Goal: Use online tool/utility

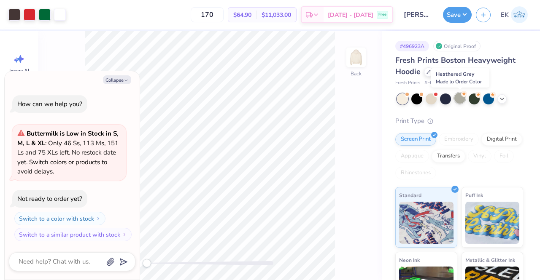
click at [459, 97] on div at bounding box center [459, 98] width 11 height 11
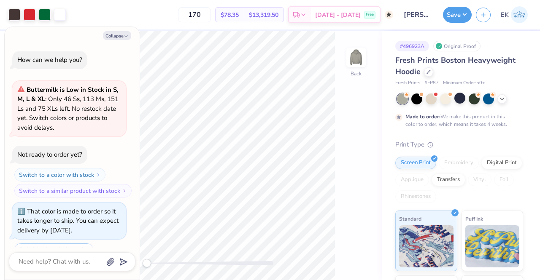
scroll to position [35, 0]
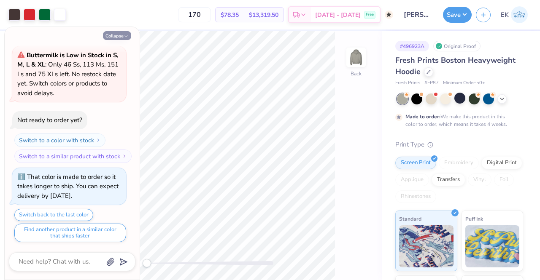
click at [125, 36] on polyline "button" at bounding box center [126, 36] width 3 height 1
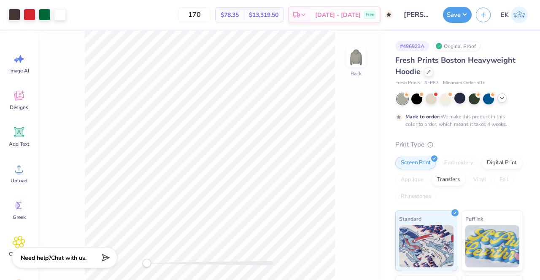
click at [499, 99] on icon at bounding box center [502, 98] width 7 height 7
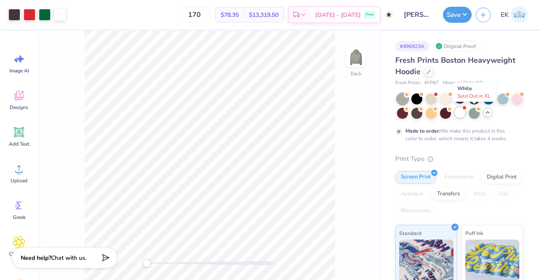
click at [465, 115] on div at bounding box center [459, 112] width 11 height 11
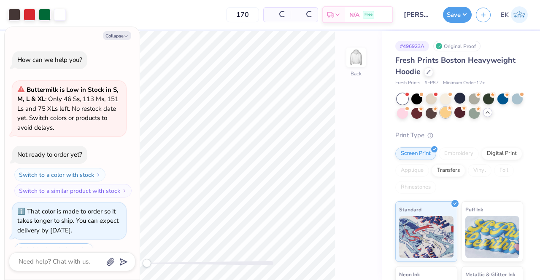
click at [451, 115] on div at bounding box center [445, 112] width 11 height 11
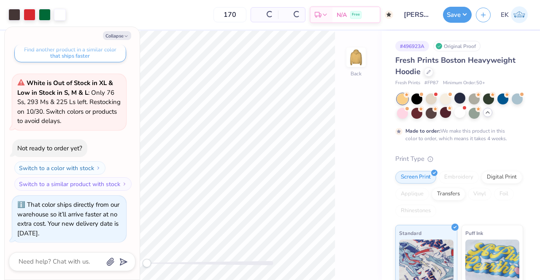
scroll to position [294, 0]
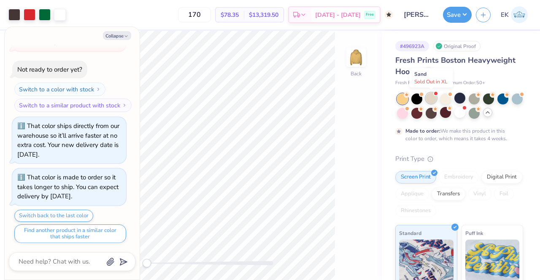
click at [431, 100] on div at bounding box center [431, 98] width 11 height 11
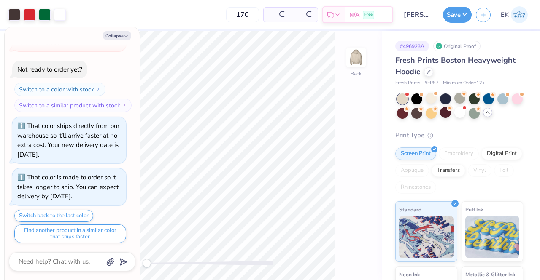
scroll to position [474, 0]
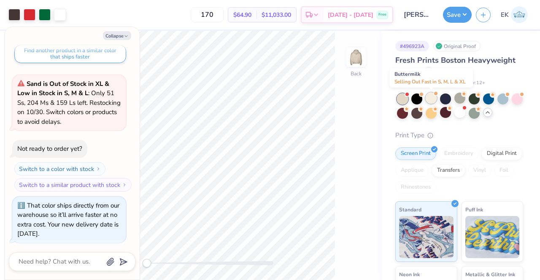
click at [436, 99] on div at bounding box center [431, 98] width 11 height 11
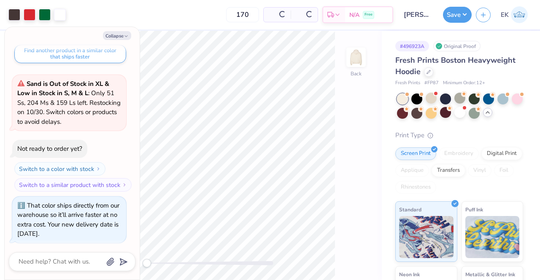
scroll to position [602, 0]
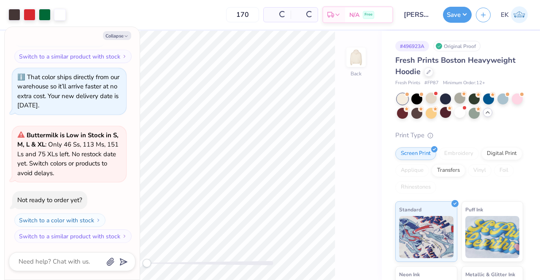
type textarea "x"
click at [224, 13] on input "170" at bounding box center [207, 14] width 33 height 15
type input "1"
type textarea "x"
type input "100"
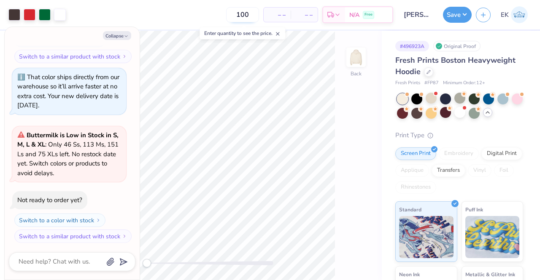
type textarea "x"
type input "100"
click at [291, 15] on span "$6,666.00" at bounding box center [278, 15] width 26 height 9
click at [255, 16] on span "$66.66" at bounding box center [246, 15] width 18 height 9
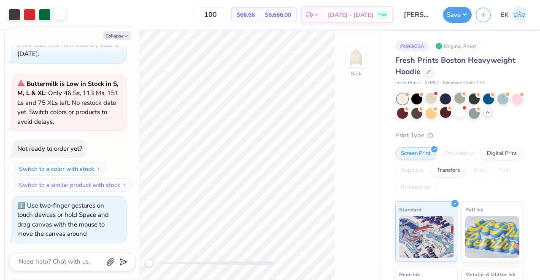
click at [60, 12] on div at bounding box center [60, 14] width 12 height 12
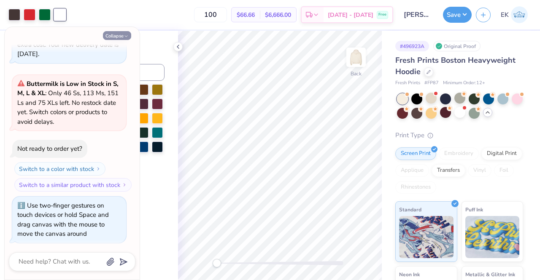
click at [128, 36] on icon "button" at bounding box center [126, 36] width 5 height 5
type textarea "x"
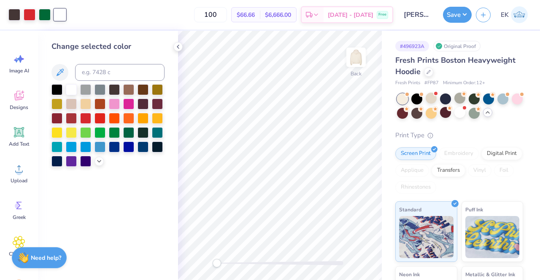
drag, startPoint x: 65, startPoint y: 16, endPoint x: 109, endPoint y: 214, distance: 203.5
click at [109, 214] on div "Change selected color" at bounding box center [108, 156] width 140 height 250
click at [61, 13] on div at bounding box center [60, 15] width 12 height 12
